Goal: Task Accomplishment & Management: Manage account settings

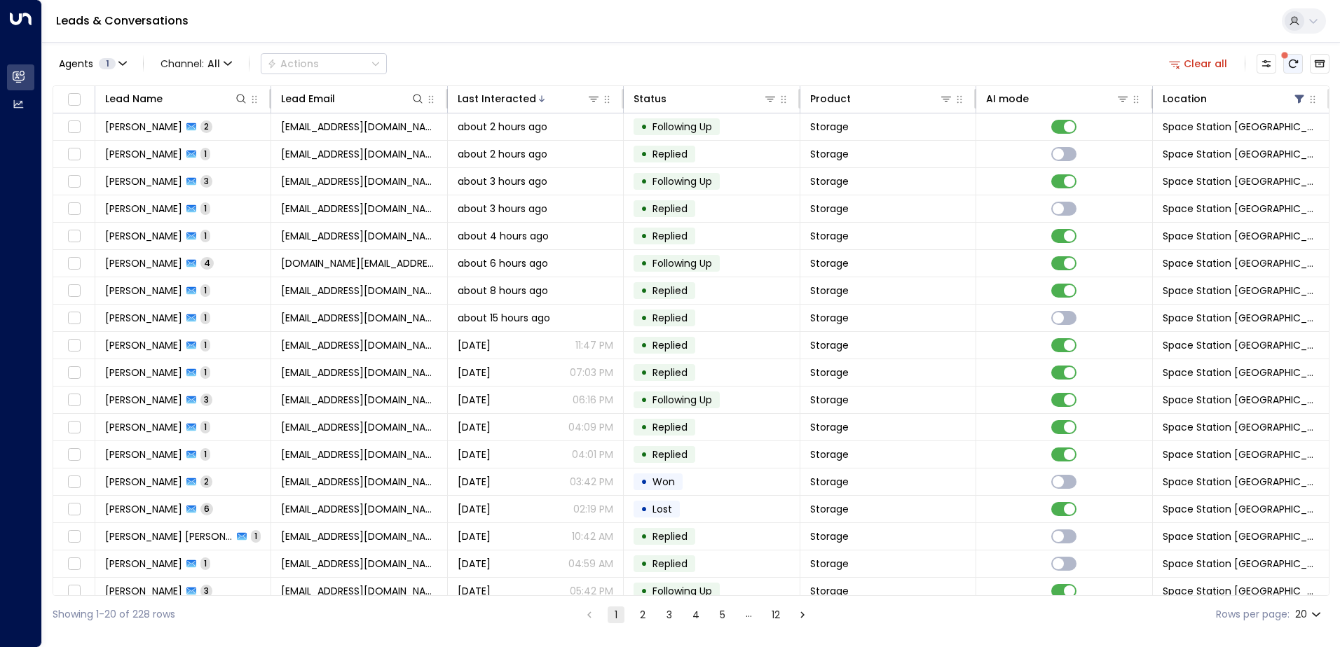
click at [1297, 64] on icon "There are new threads available. Refresh the grid to view the latest updates." at bounding box center [1292, 63] width 11 height 11
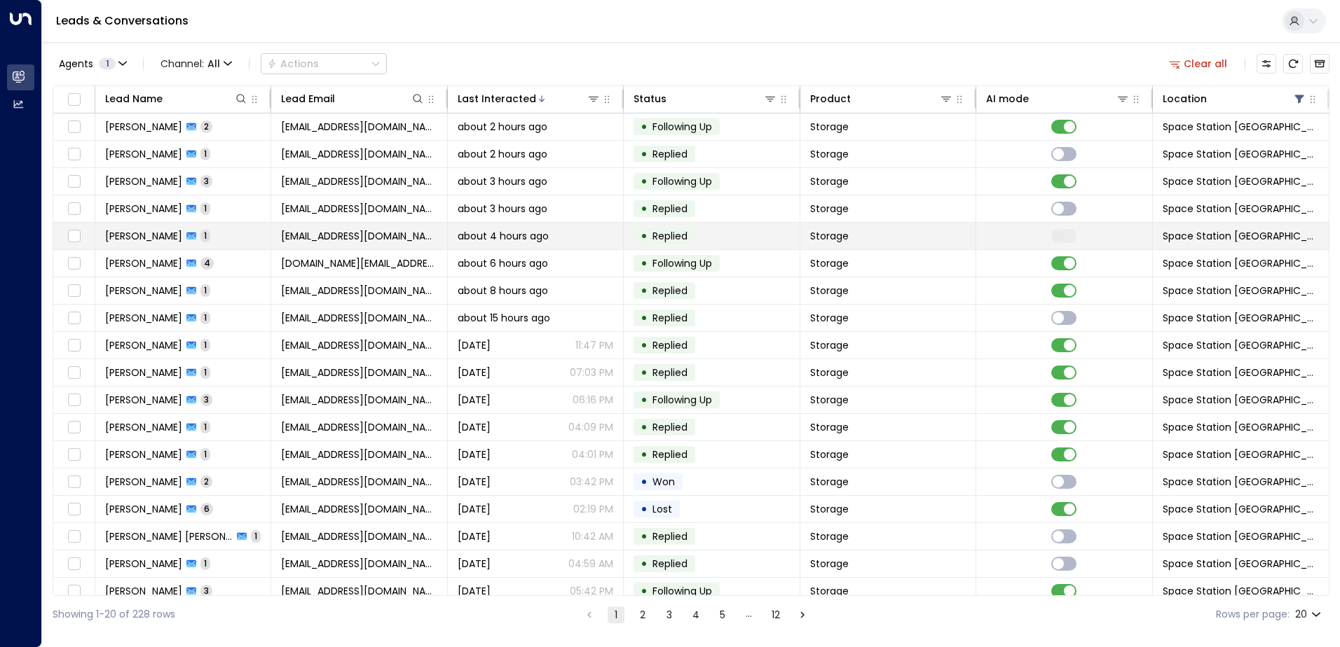
click at [991, 235] on td at bounding box center [1064, 236] width 176 height 27
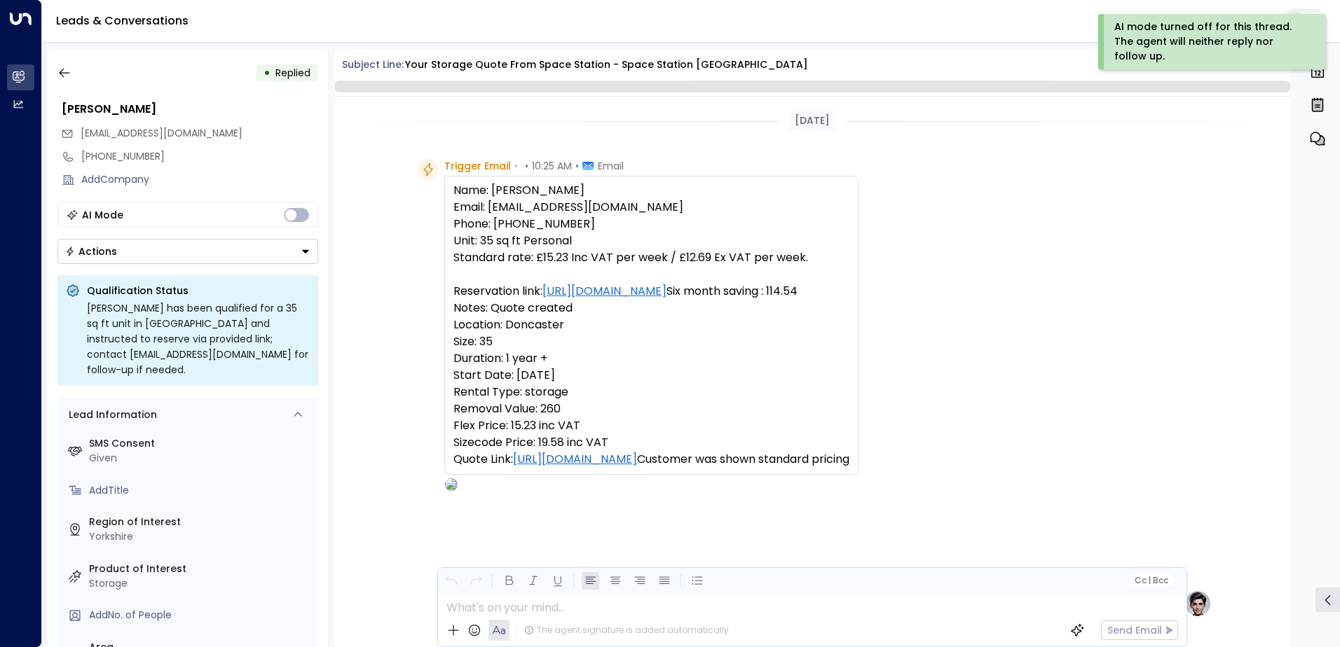
scroll to position [528, 0]
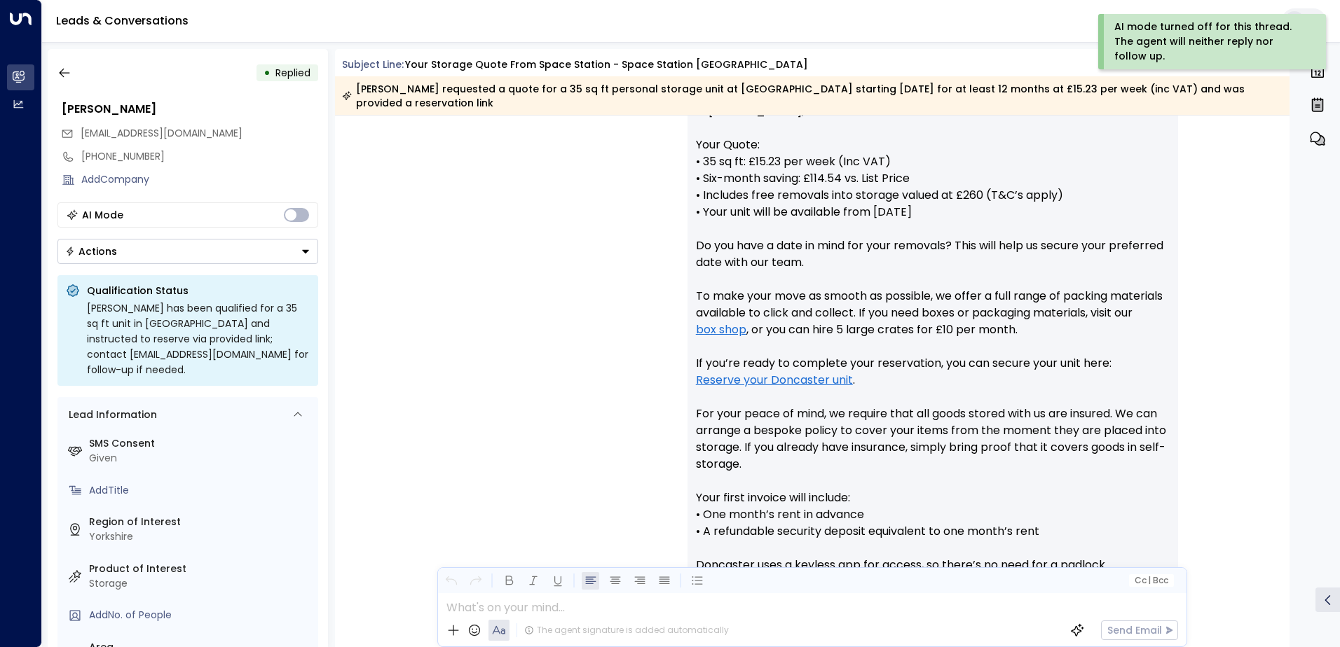
click at [210, 257] on button "Actions" at bounding box center [187, 251] width 261 height 25
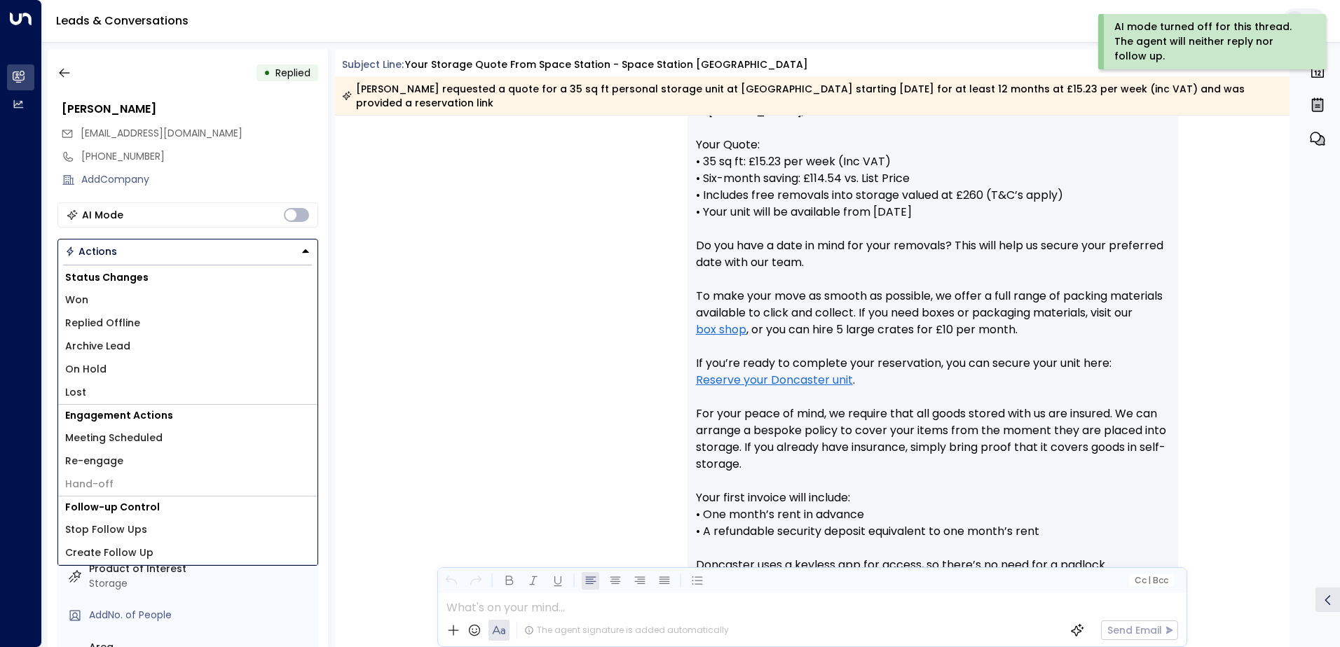
click at [164, 303] on li "Won" at bounding box center [187, 300] width 259 height 23
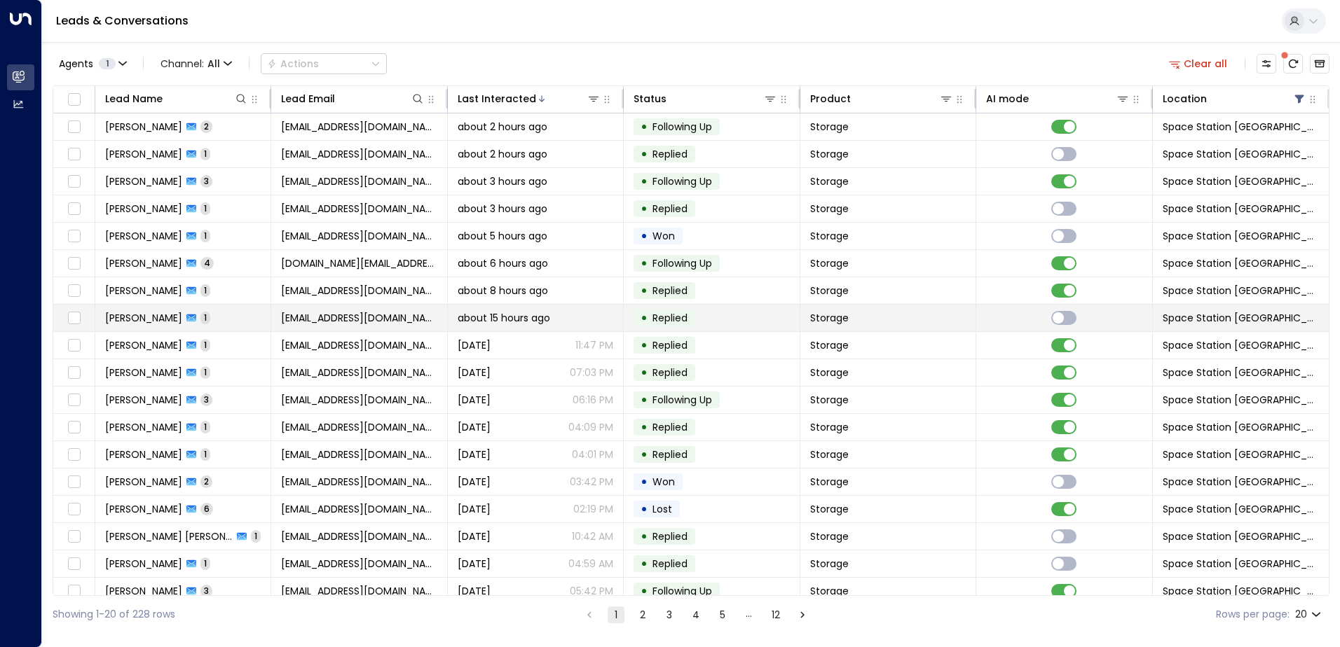
click at [373, 322] on span "[EMAIL_ADDRESS][DOMAIN_NAME]" at bounding box center [359, 318] width 156 height 14
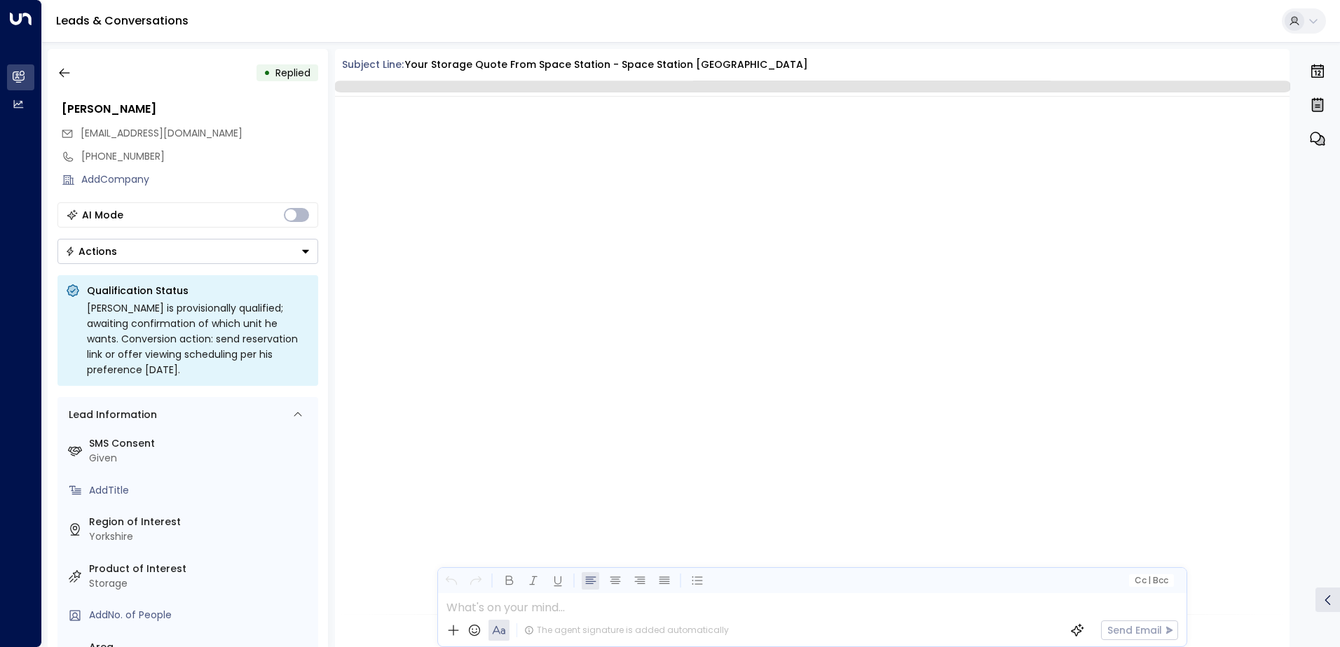
scroll to position [577, 0]
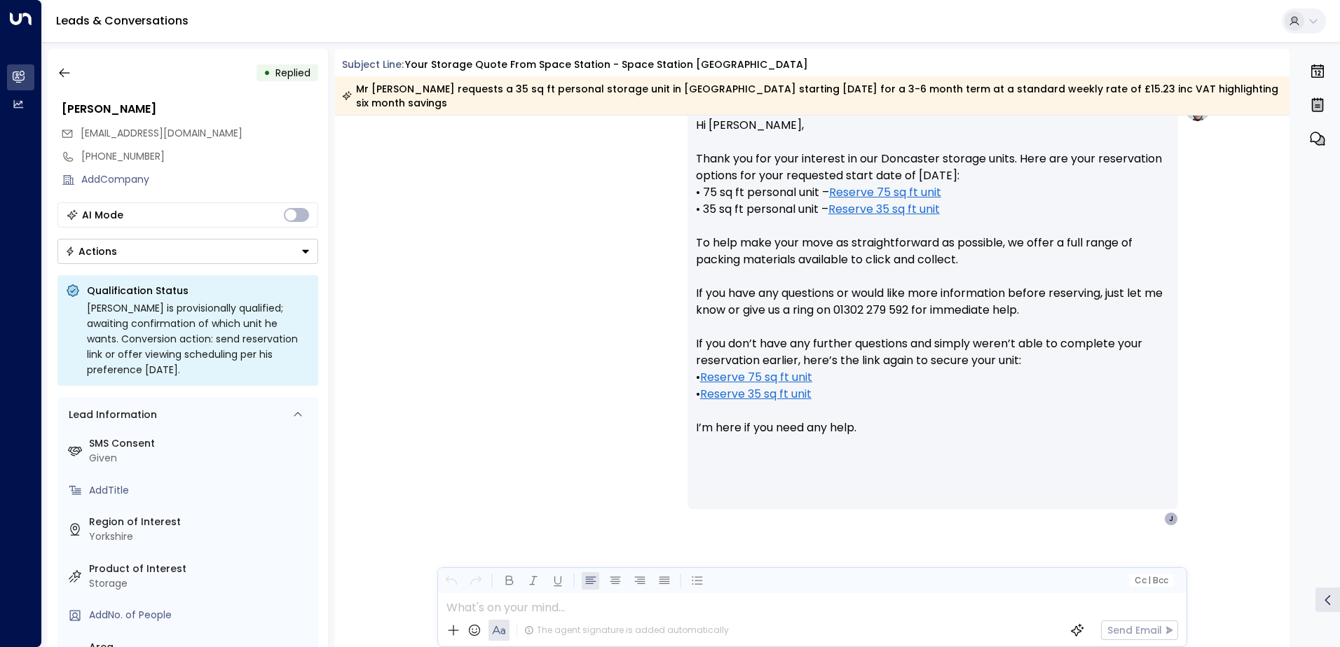
click at [160, 245] on button "Actions" at bounding box center [187, 251] width 261 height 25
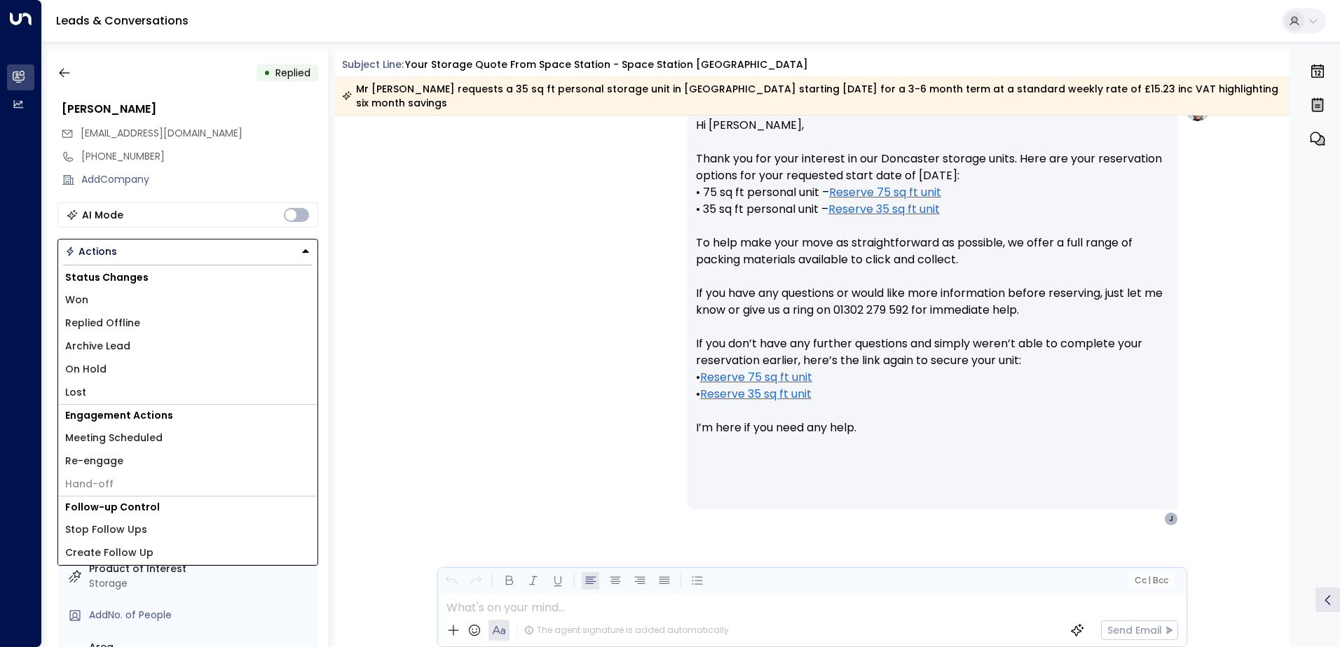
click at [139, 386] on li "Lost" at bounding box center [187, 392] width 259 height 23
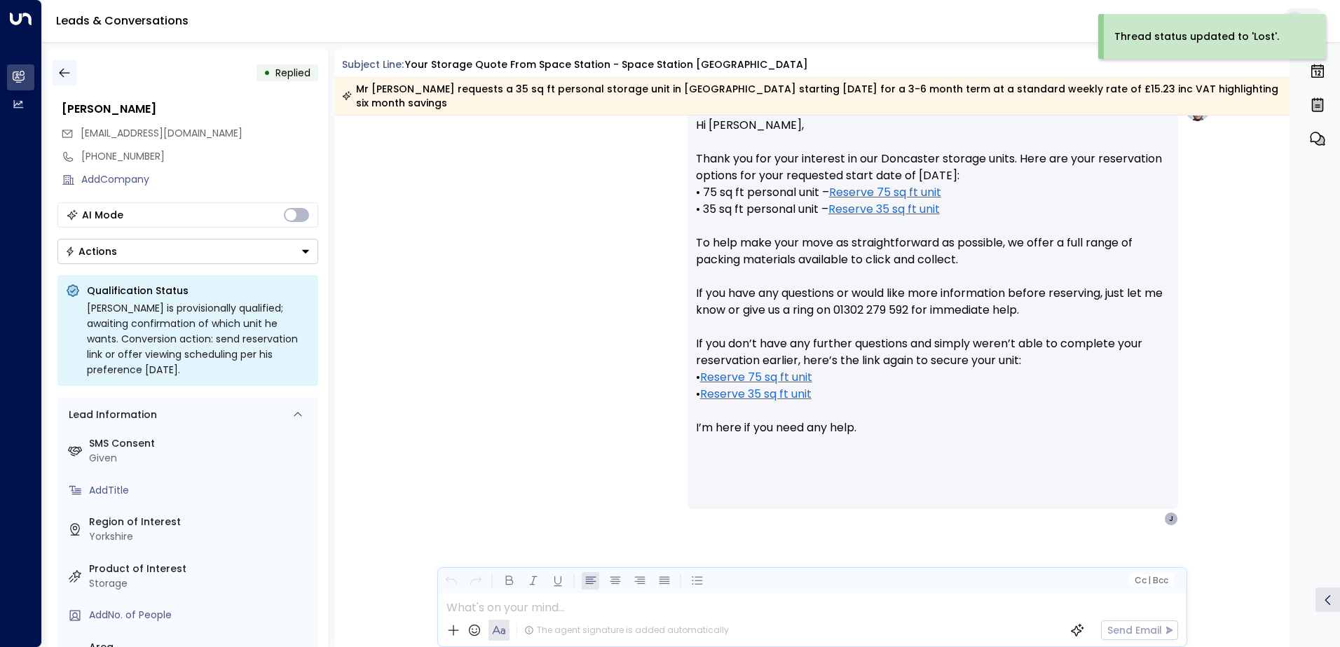
click at [55, 69] on button "button" at bounding box center [64, 72] width 25 height 25
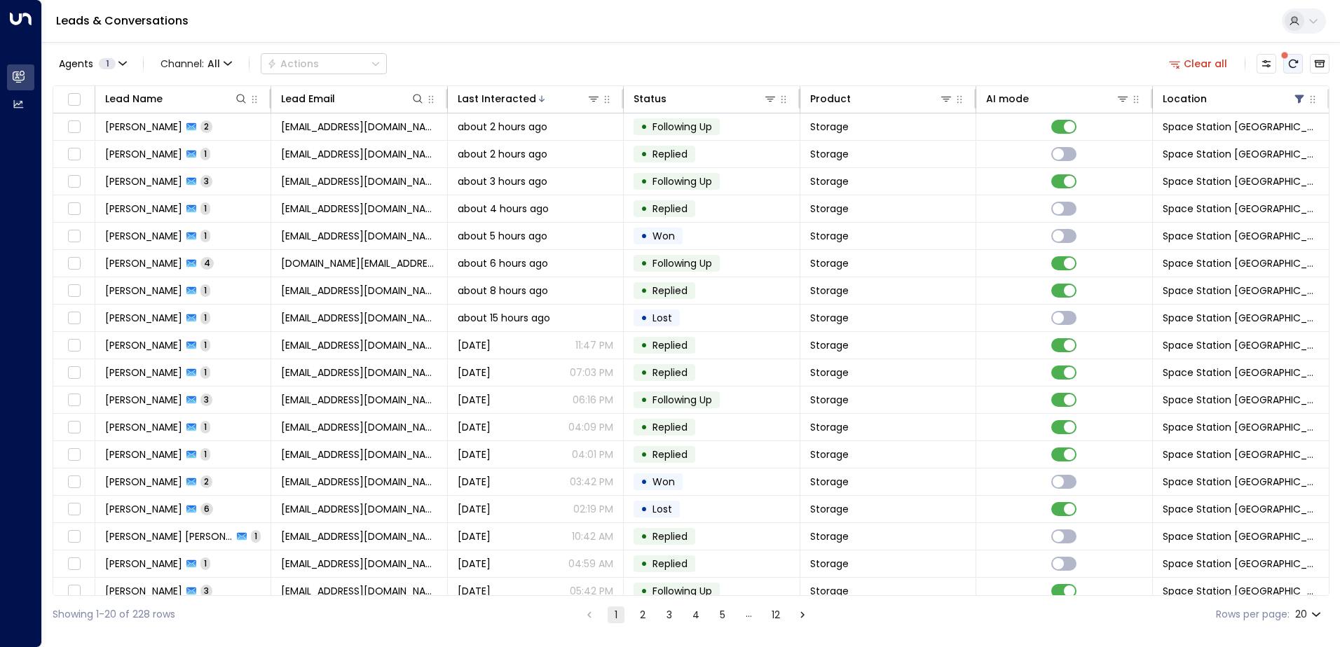
click at [1284, 64] on button "There are new threads available. Refresh the grid to view the latest updates." at bounding box center [1293, 64] width 20 height 20
